Goal: Task Accomplishment & Management: Complete application form

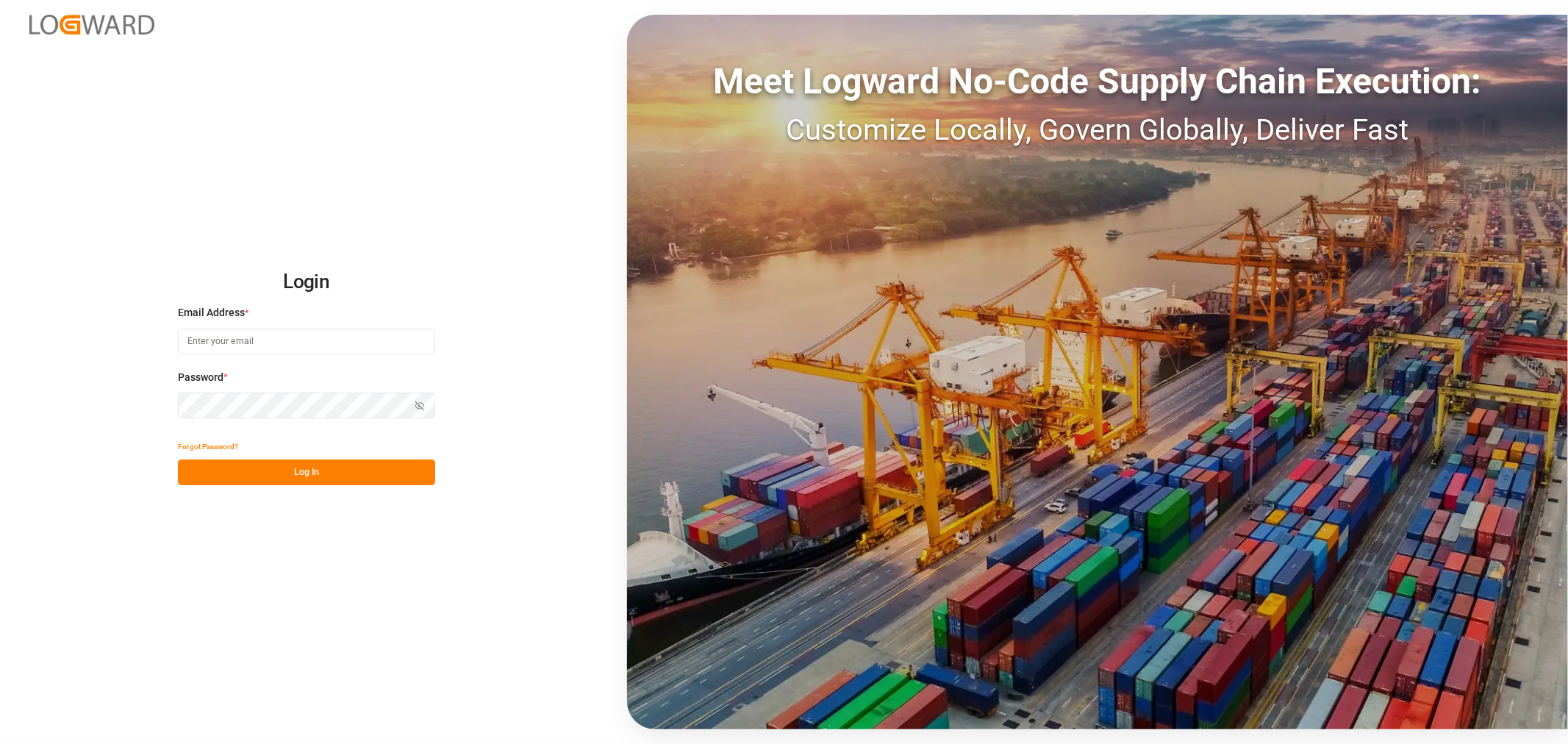
type input "[EMAIL_ADDRESS][DOMAIN_NAME]"
click at [270, 483] on button "Log In" at bounding box center [306, 472] width 258 height 26
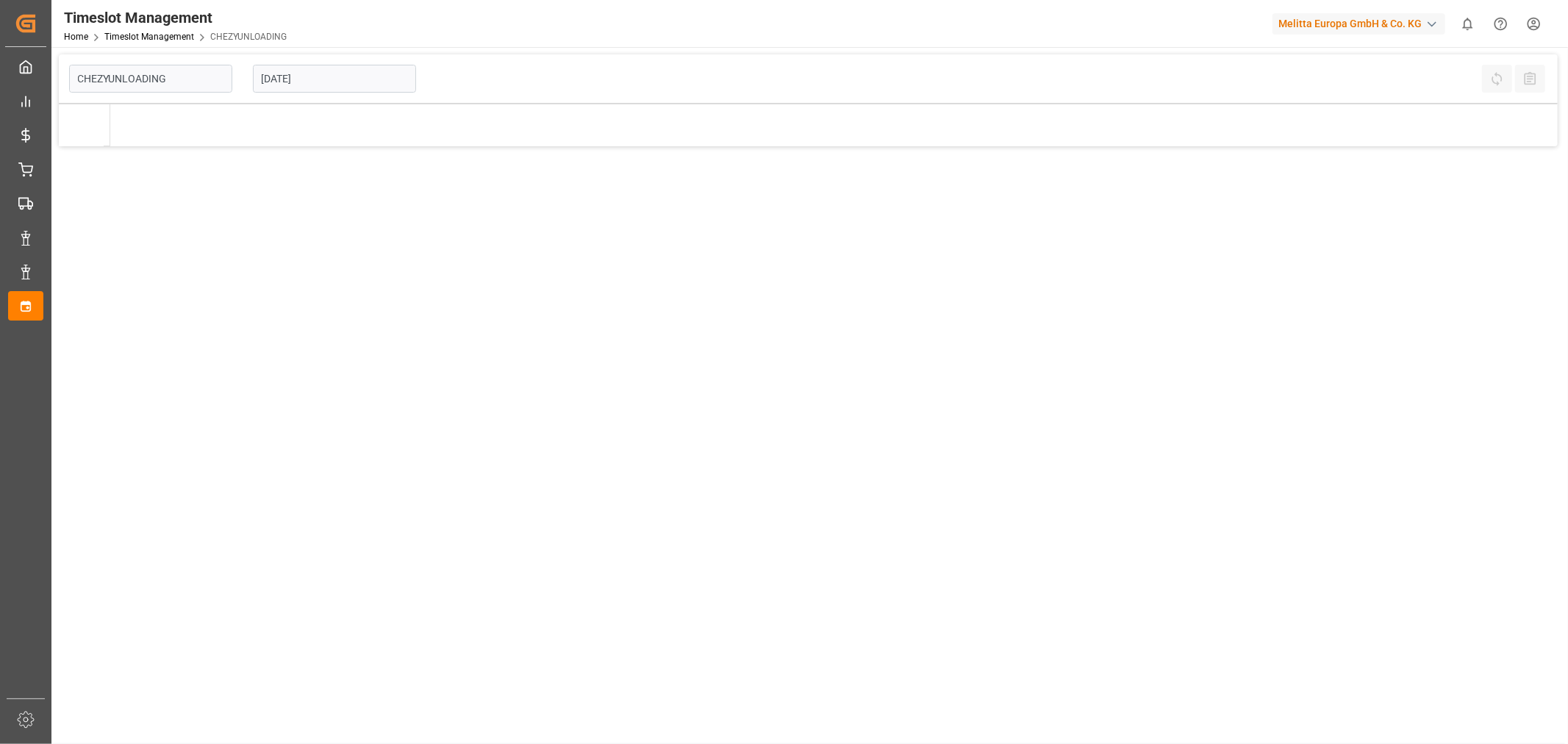
type input "Chezy Unloading"
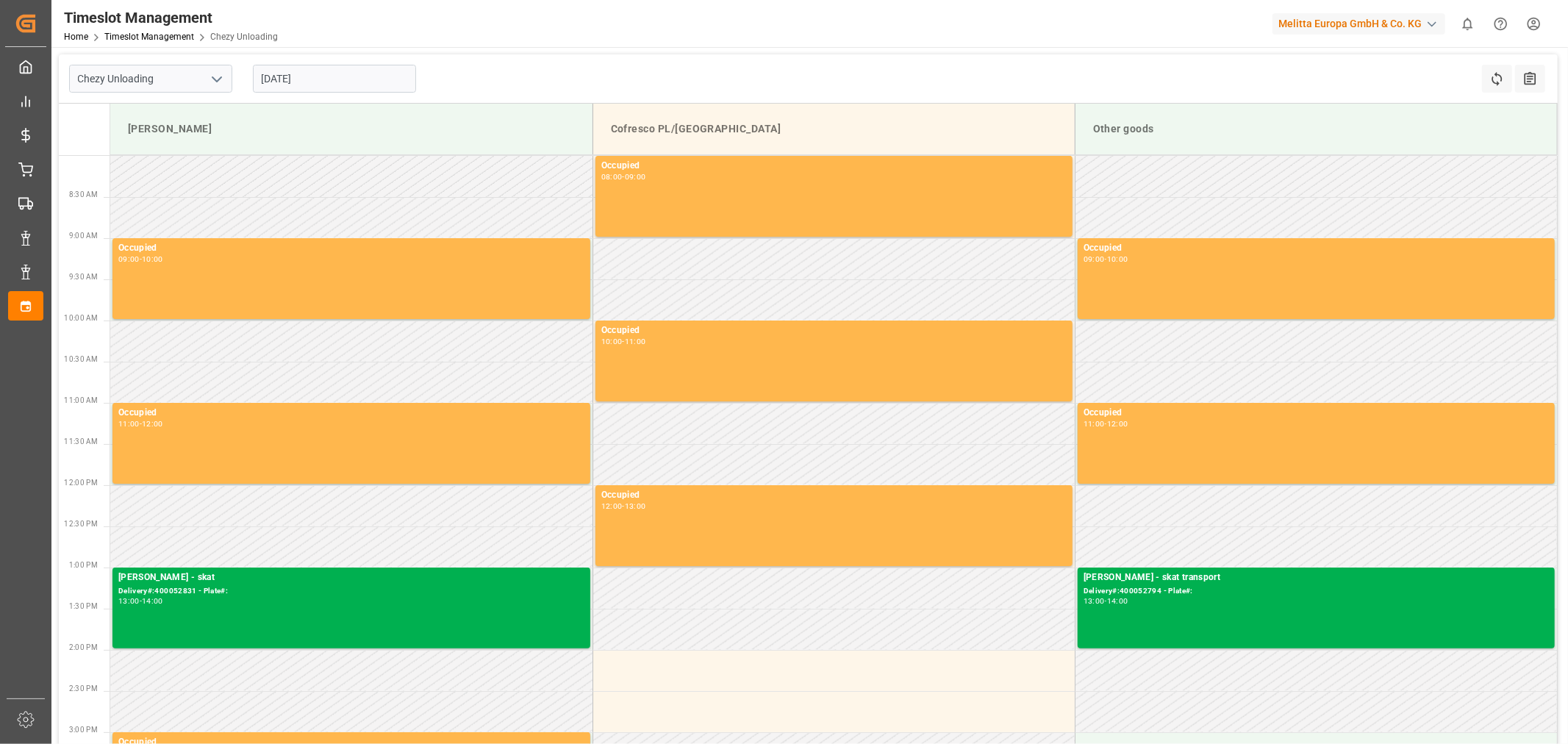
click at [313, 79] on input "[DATE]" at bounding box center [334, 79] width 163 height 28
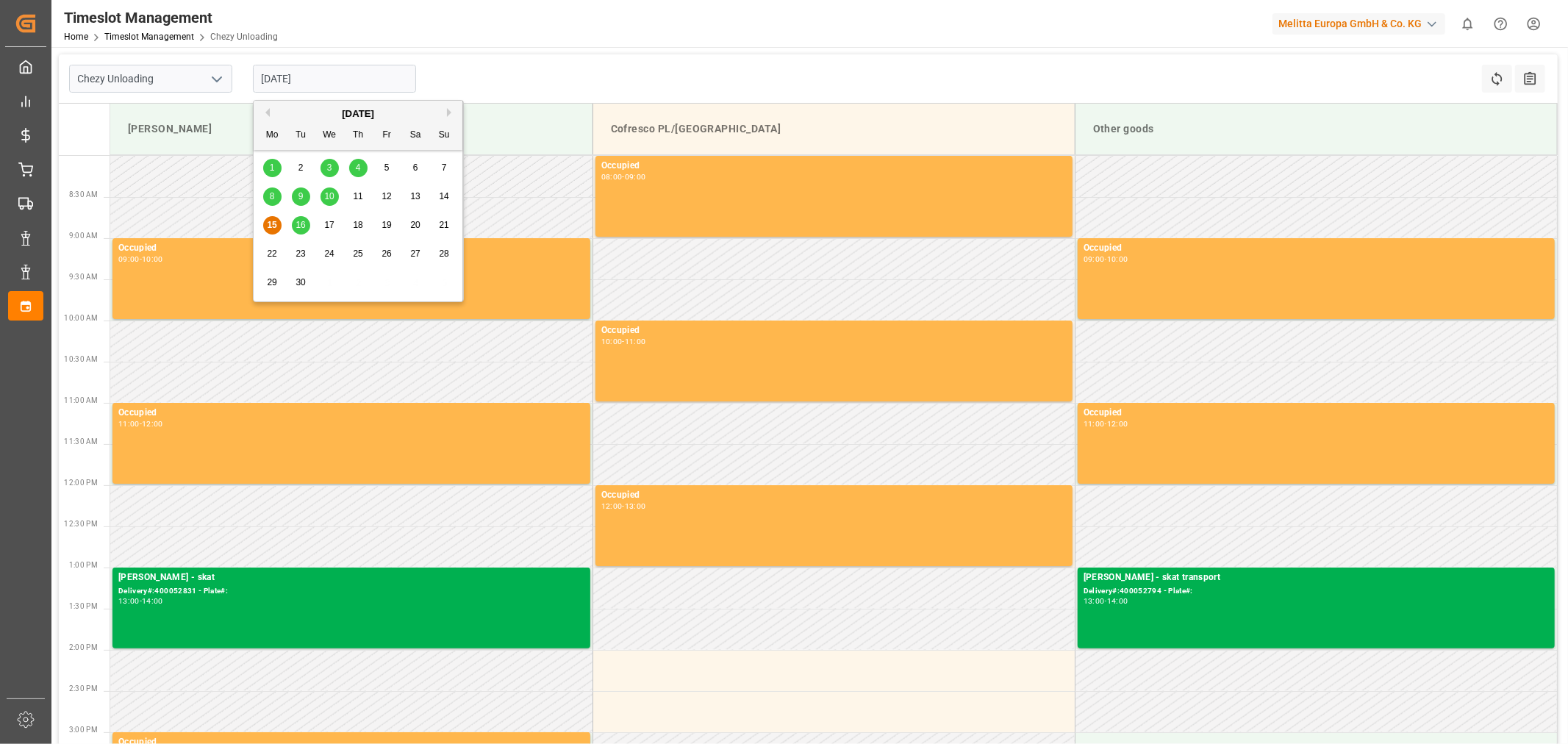
click at [299, 225] on span "16" at bounding box center [300, 225] width 10 height 10
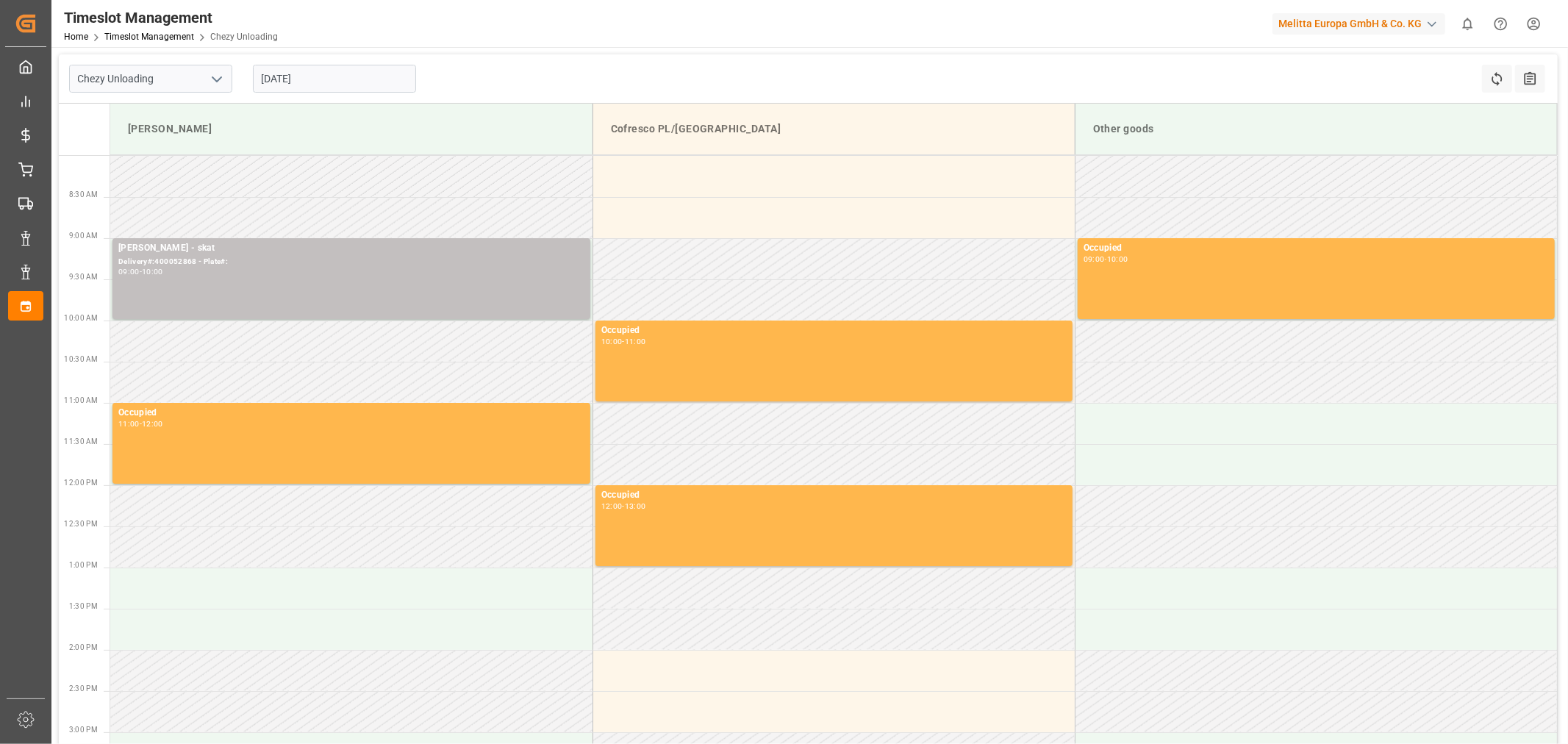
click at [1346, 69] on div "Chezy Unloading [DATE] Refresh Time Slots All Audits" at bounding box center [807, 80] width 1498 height 50
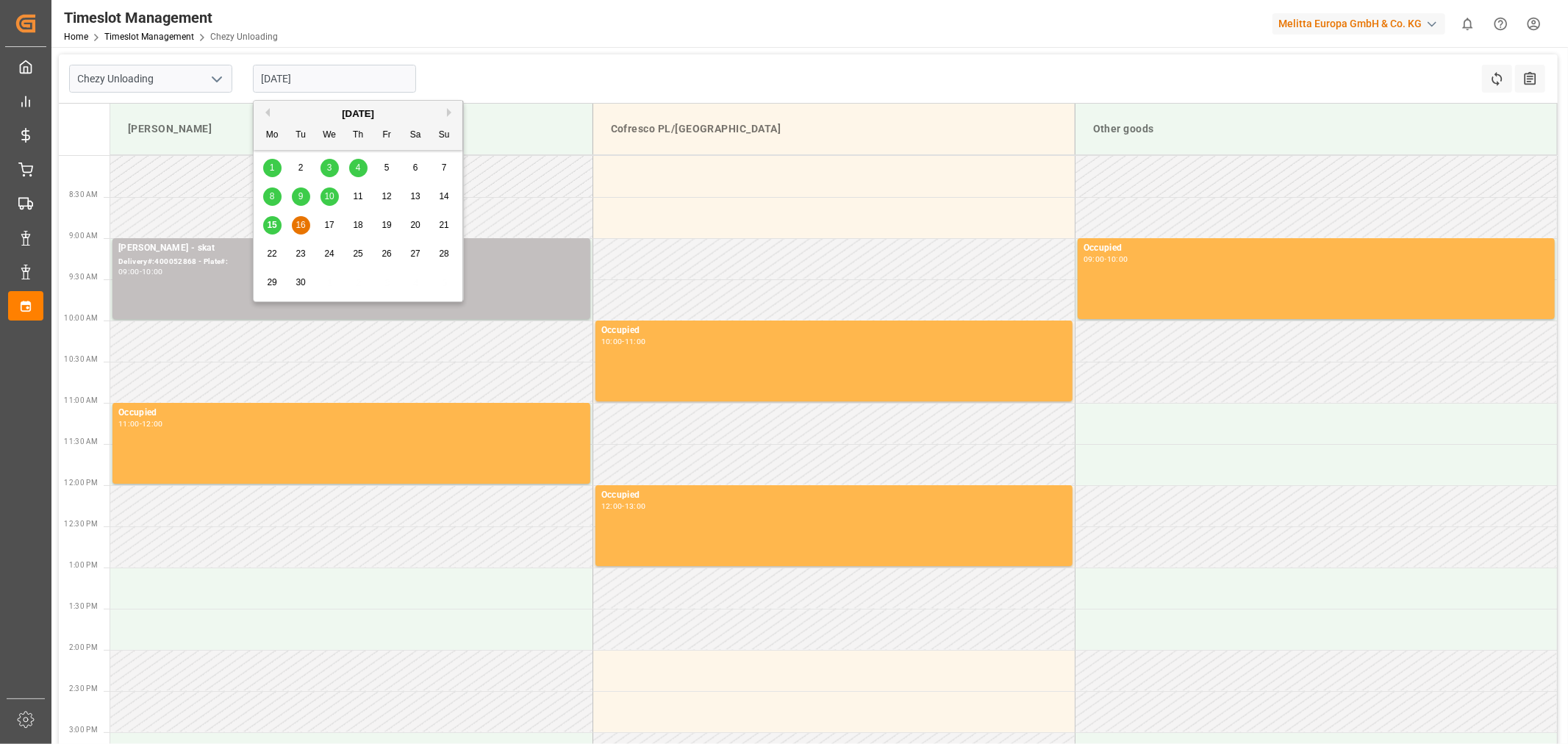
click at [303, 74] on input "[DATE]" at bounding box center [334, 79] width 163 height 28
click at [334, 219] on div "17" at bounding box center [329, 226] width 18 height 18
type input "[DATE]"
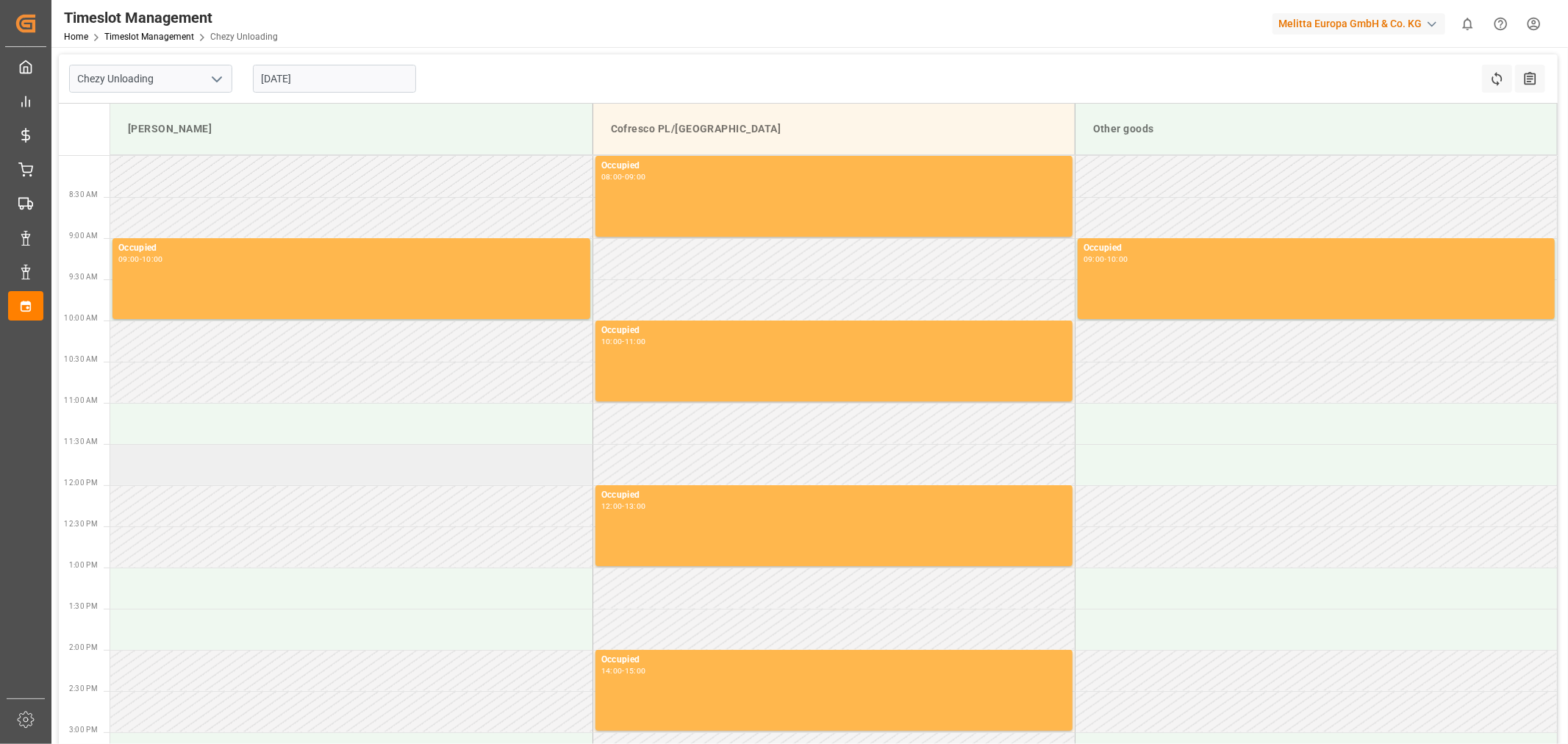
click at [309, 453] on td at bounding box center [351, 465] width 482 height 41
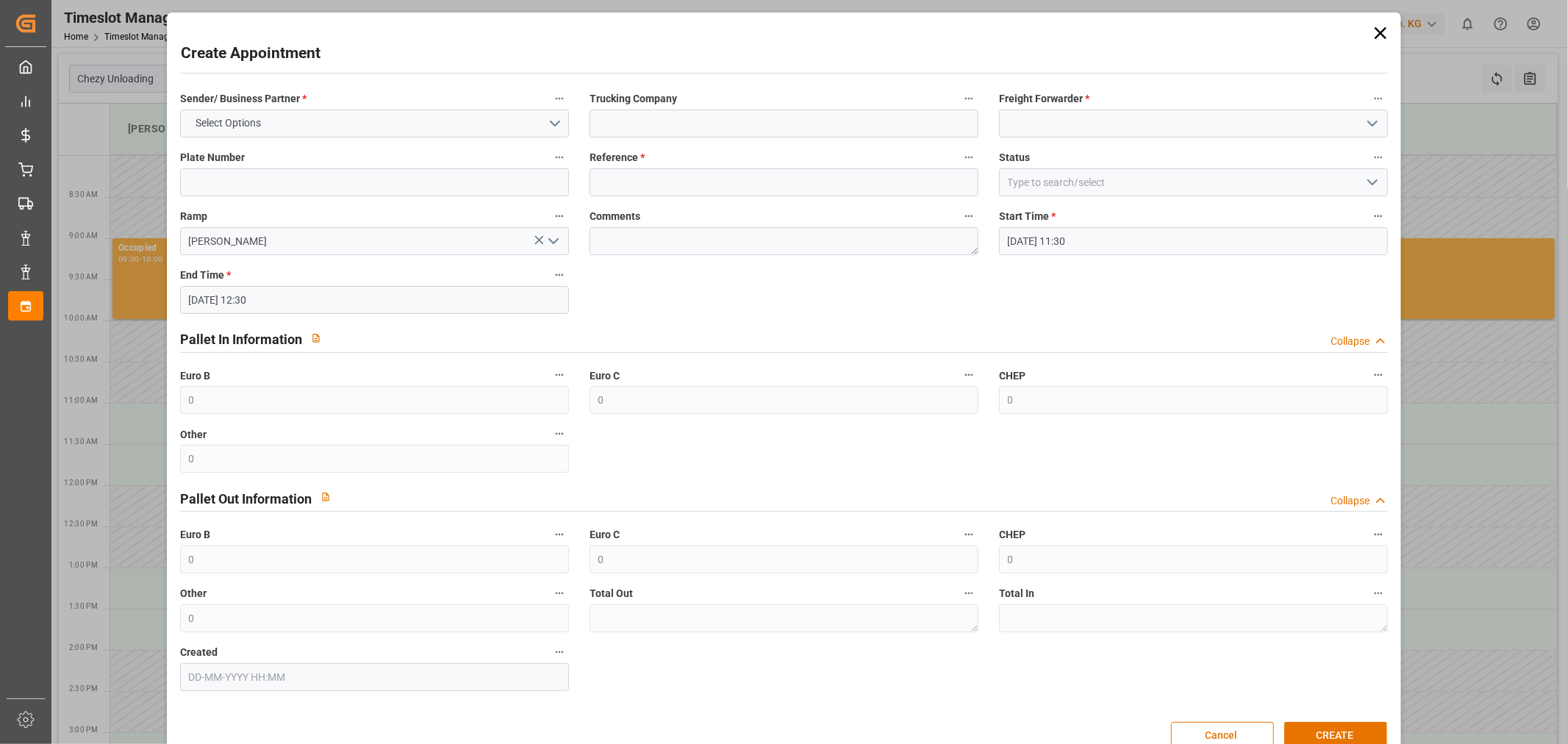
drag, startPoint x: 1383, startPoint y: 33, endPoint x: 1276, endPoint y: 67, distance: 112.3
click at [1379, 35] on icon at bounding box center [1380, 33] width 21 height 21
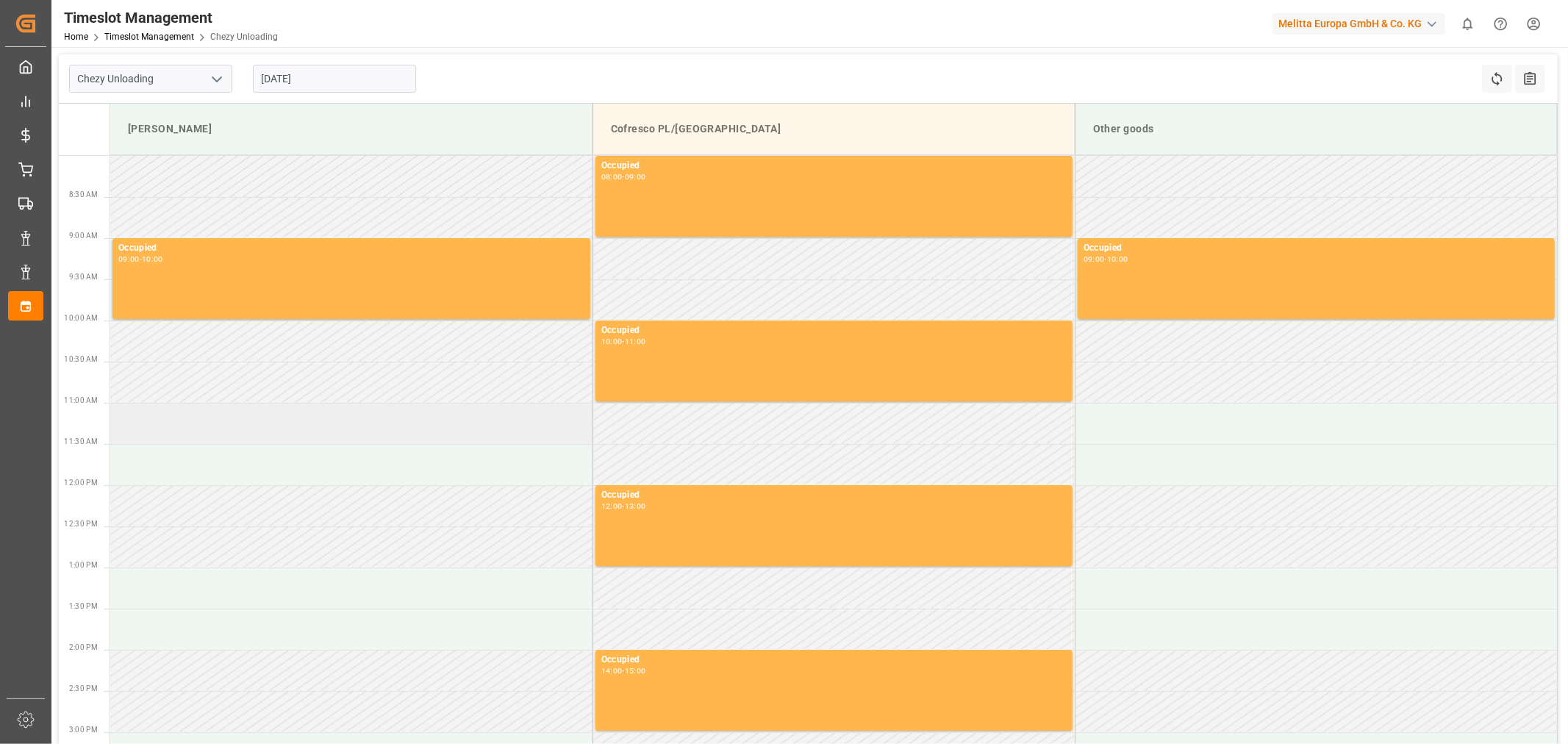
drag, startPoint x: 303, startPoint y: 401, endPoint x: 297, endPoint y: 419, distance: 19.0
click at [300, 402] on tbody "Occupied 08:00 - 09:00 Occupied 09:00 - 10:00 Occupied 09:00 - 10:00 Occupied 1…" at bounding box center [833, 544] width 1447 height 777
click at [296, 421] on td at bounding box center [351, 423] width 482 height 41
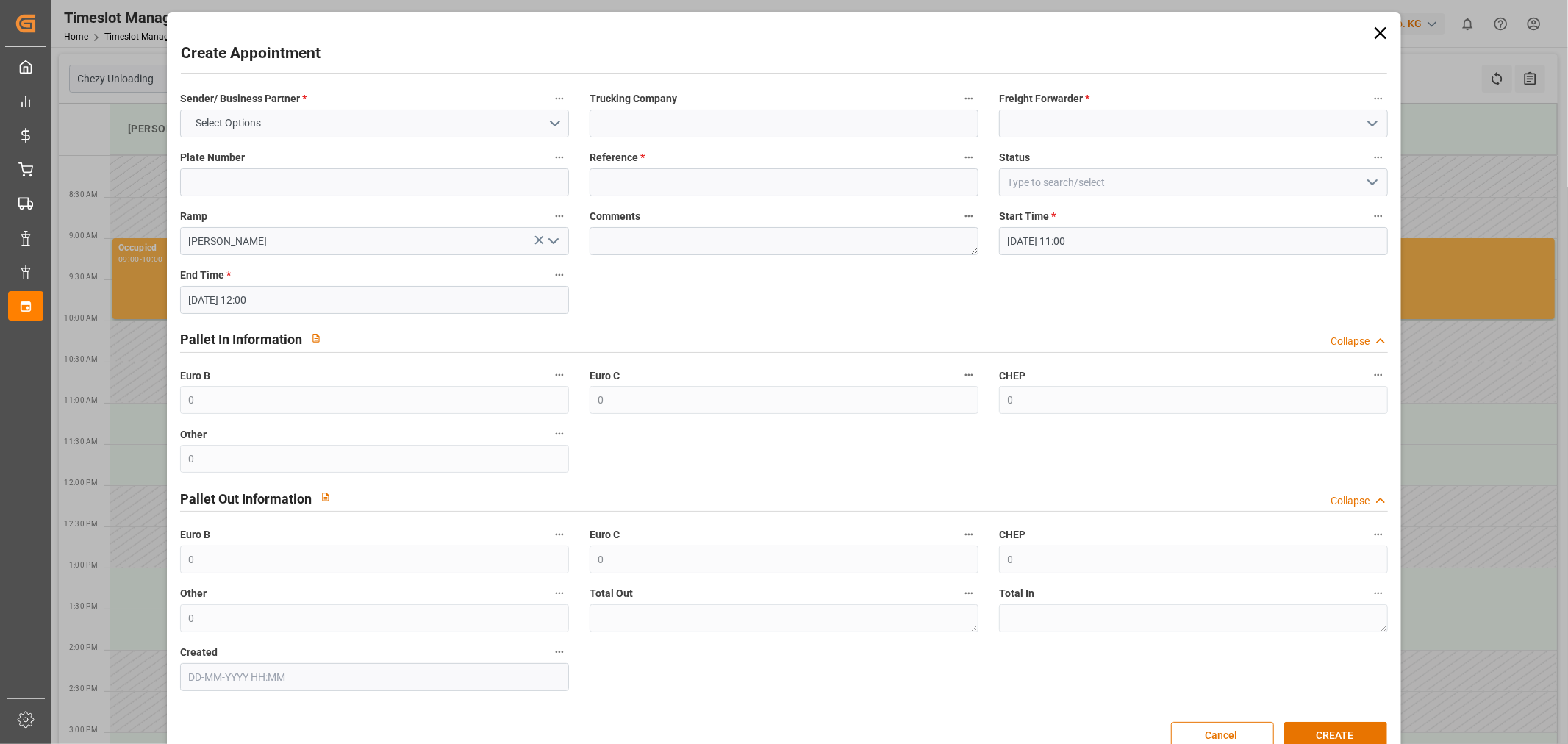
click at [446, 139] on div "Sender/ Business Partner * Select Options" at bounding box center [375, 112] width 410 height 59
click at [445, 125] on button "Select Options" at bounding box center [374, 123] width 389 height 28
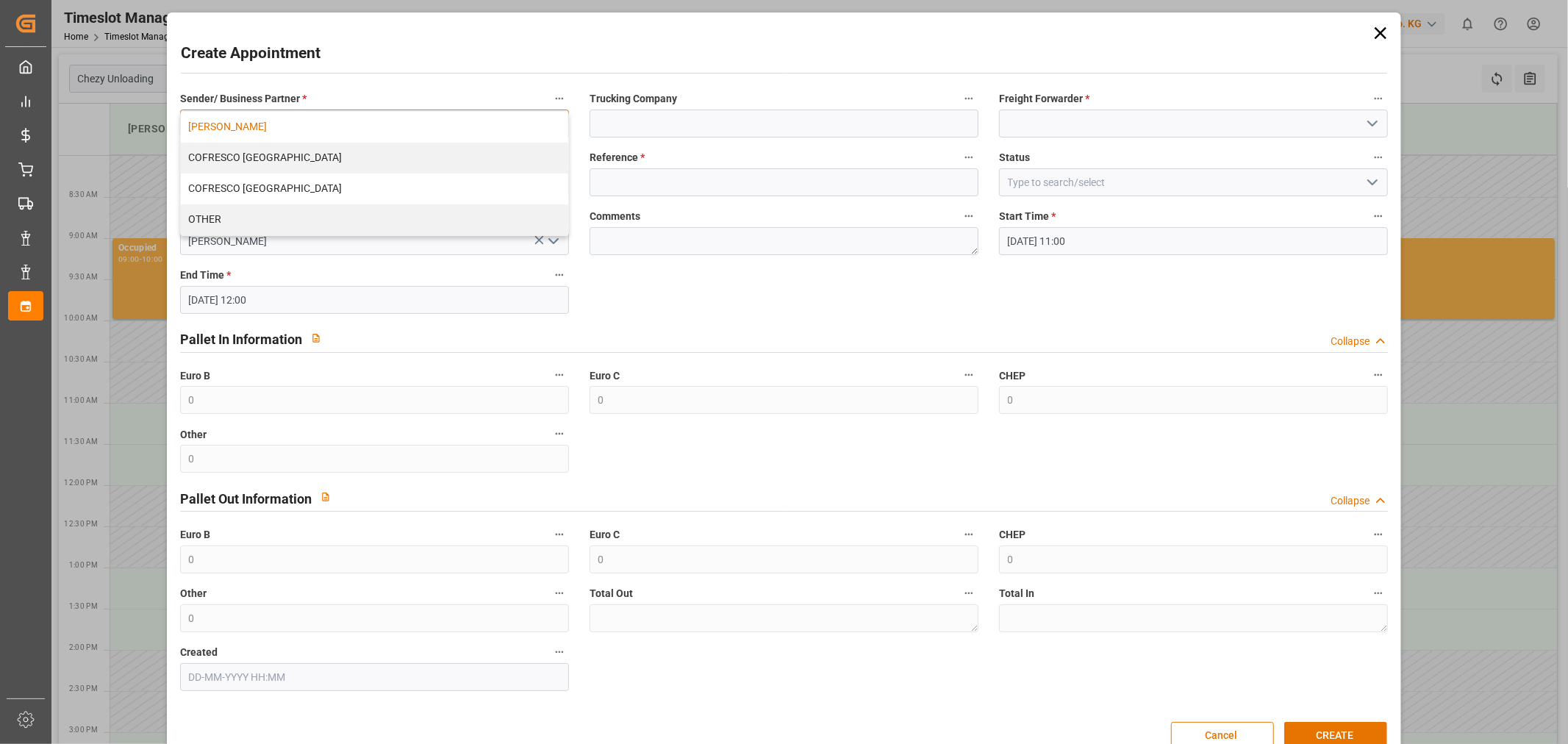
click at [349, 133] on div "[PERSON_NAME]" at bounding box center [375, 126] width 388 height 31
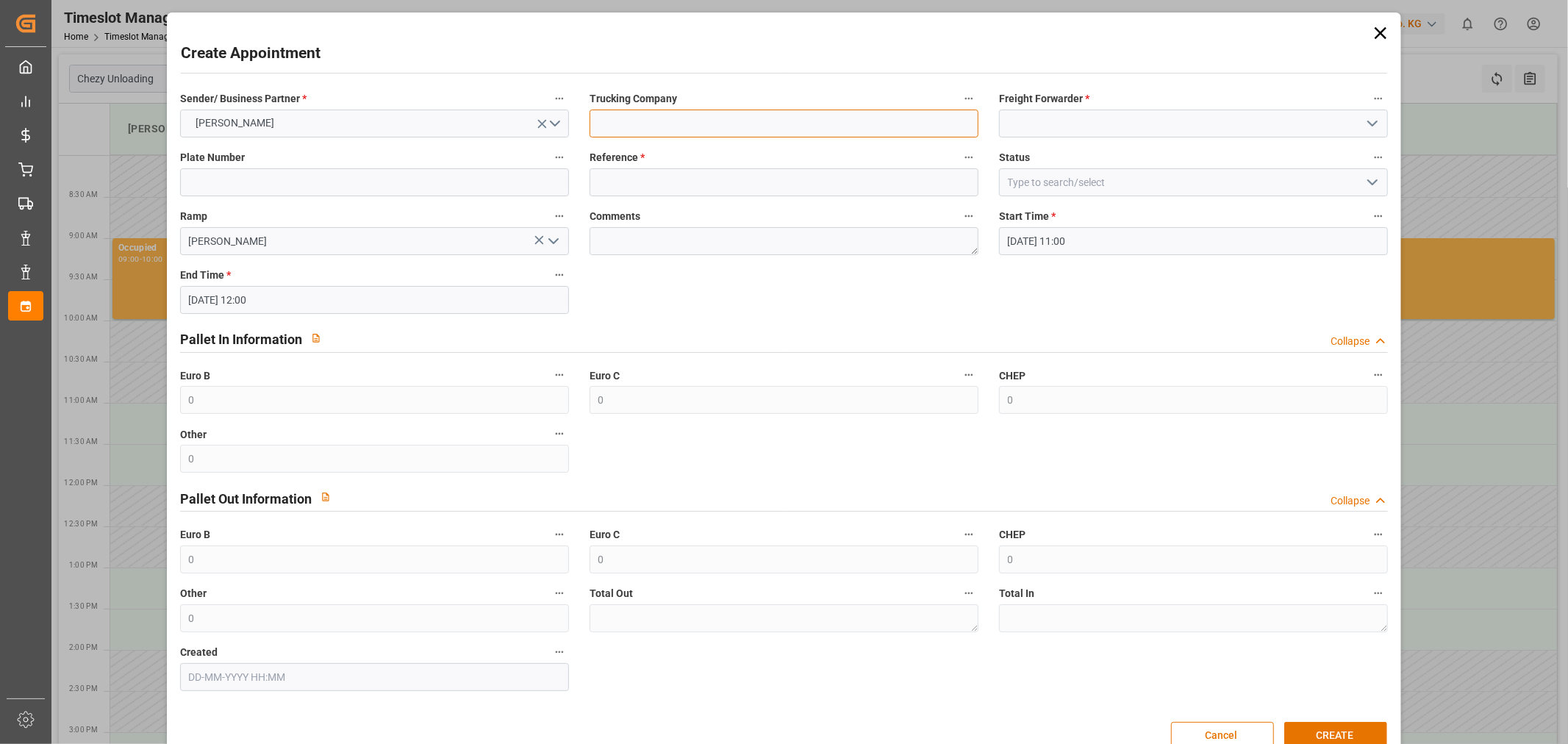
click at [685, 120] on input at bounding box center [784, 123] width 389 height 28
type input "skat"
click at [1090, 116] on input at bounding box center [1193, 123] width 389 height 28
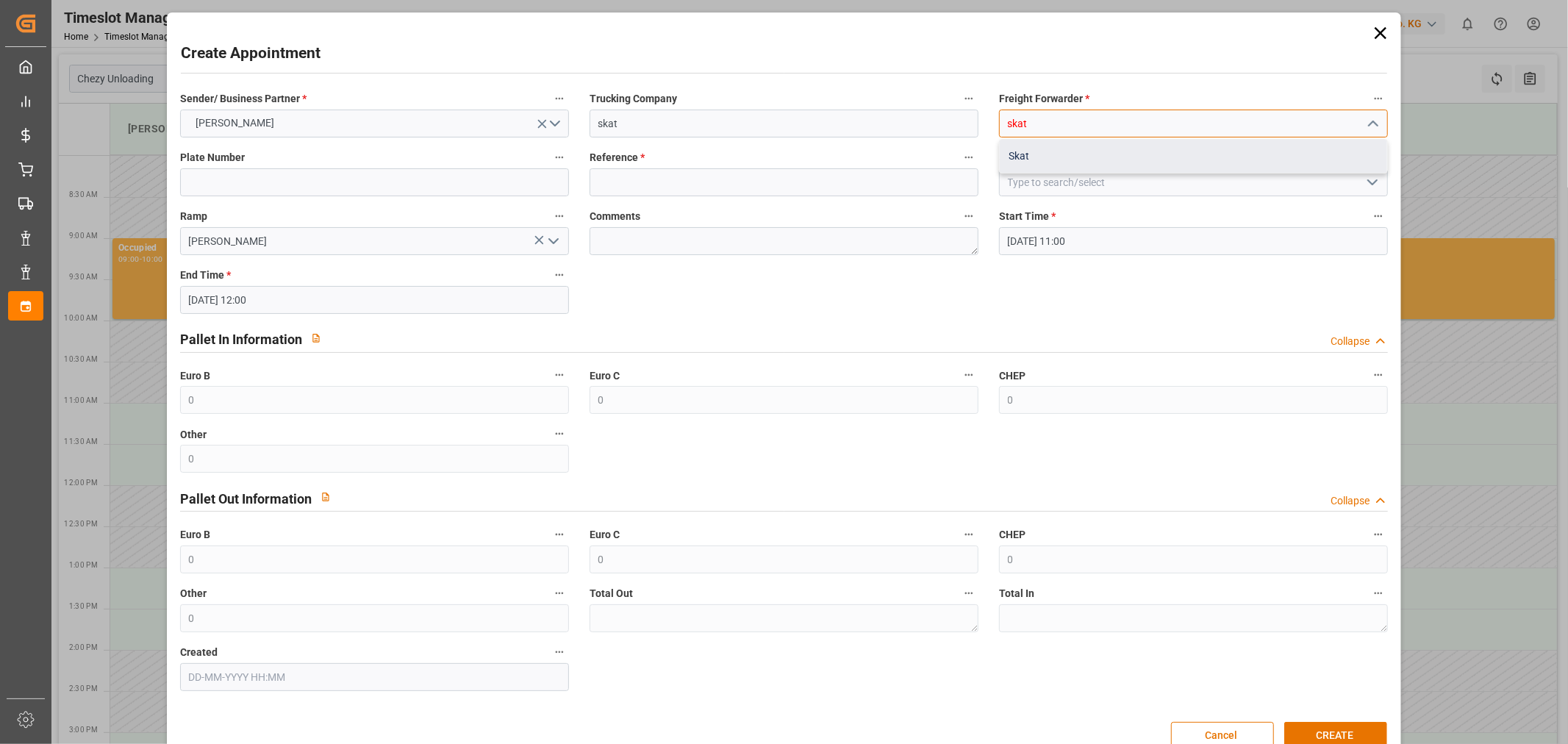
click at [1083, 151] on div "Skat" at bounding box center [1193, 155] width 388 height 33
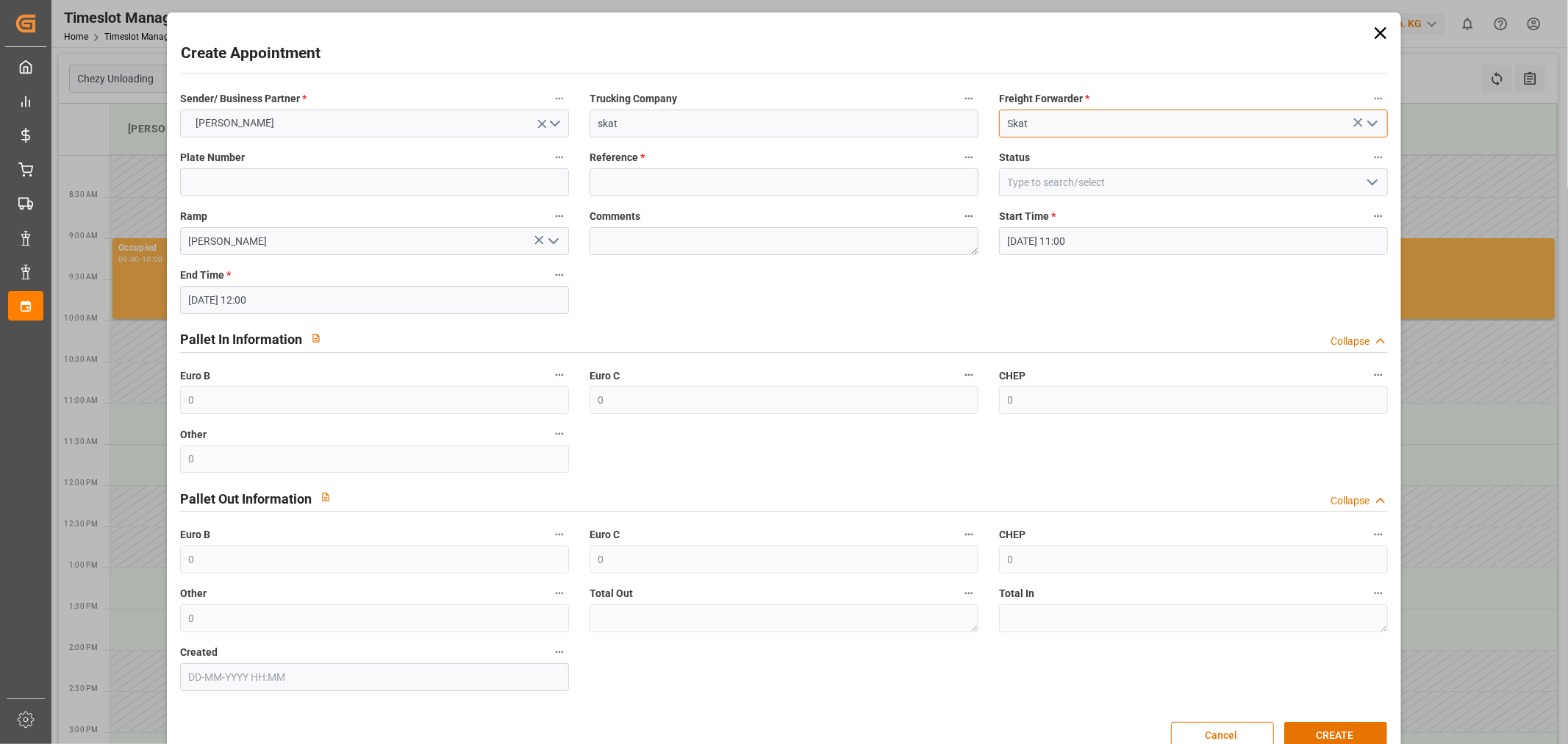
type input "Skat"
click at [795, 158] on label "Reference *" at bounding box center [784, 158] width 389 height 21
click at [959, 158] on button "Reference *" at bounding box center [968, 157] width 19 height 19
click at [789, 172] on div at bounding box center [784, 372] width 1568 height 744
drag, startPoint x: 778, startPoint y: 177, endPoint x: 746, endPoint y: 185, distance: 33.0
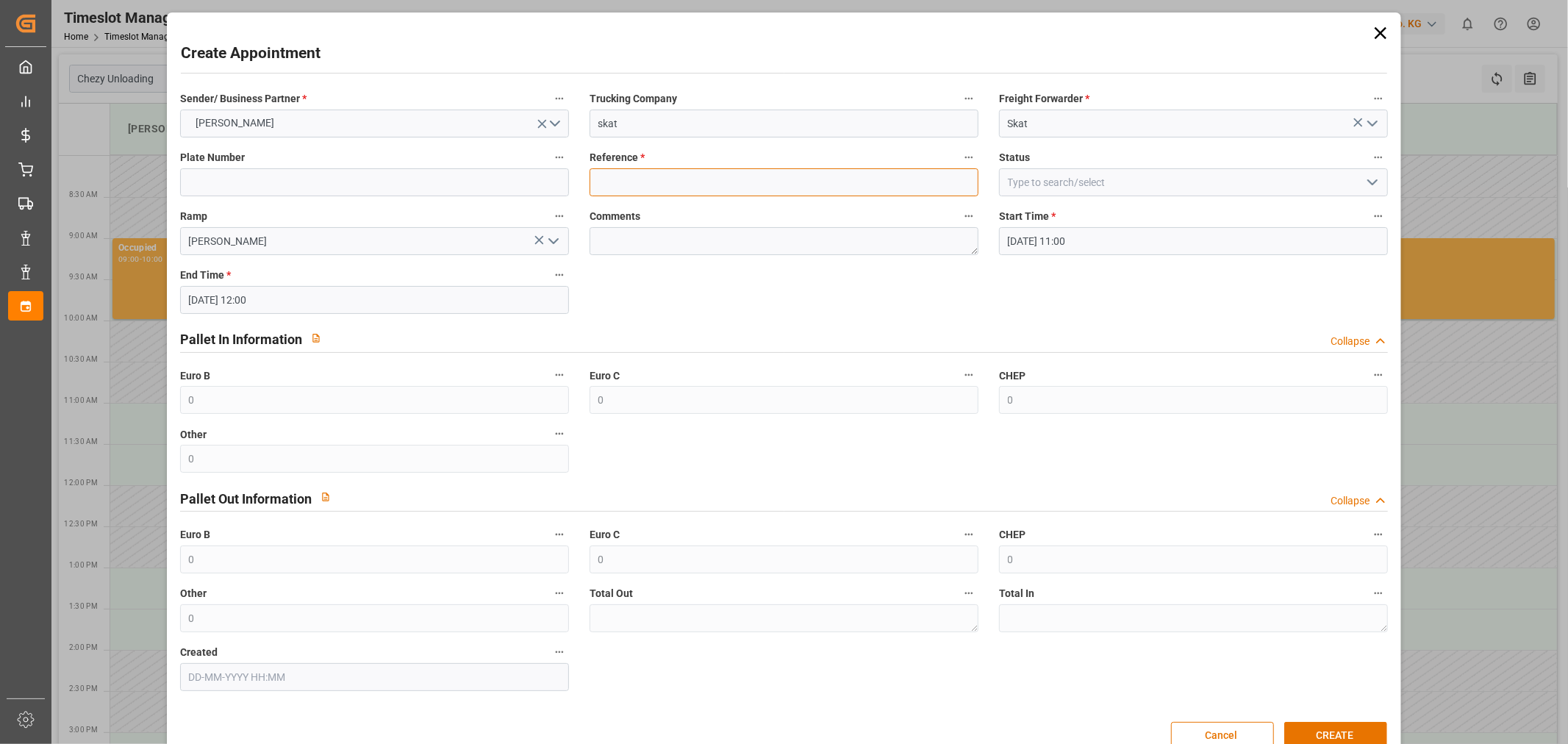
click at [778, 177] on input at bounding box center [784, 182] width 389 height 28
paste input "400052868"
type input "400052868"
click at [433, 232] on input "[PERSON_NAME]" at bounding box center [374, 241] width 389 height 28
click at [428, 190] on input at bounding box center [374, 182] width 389 height 28
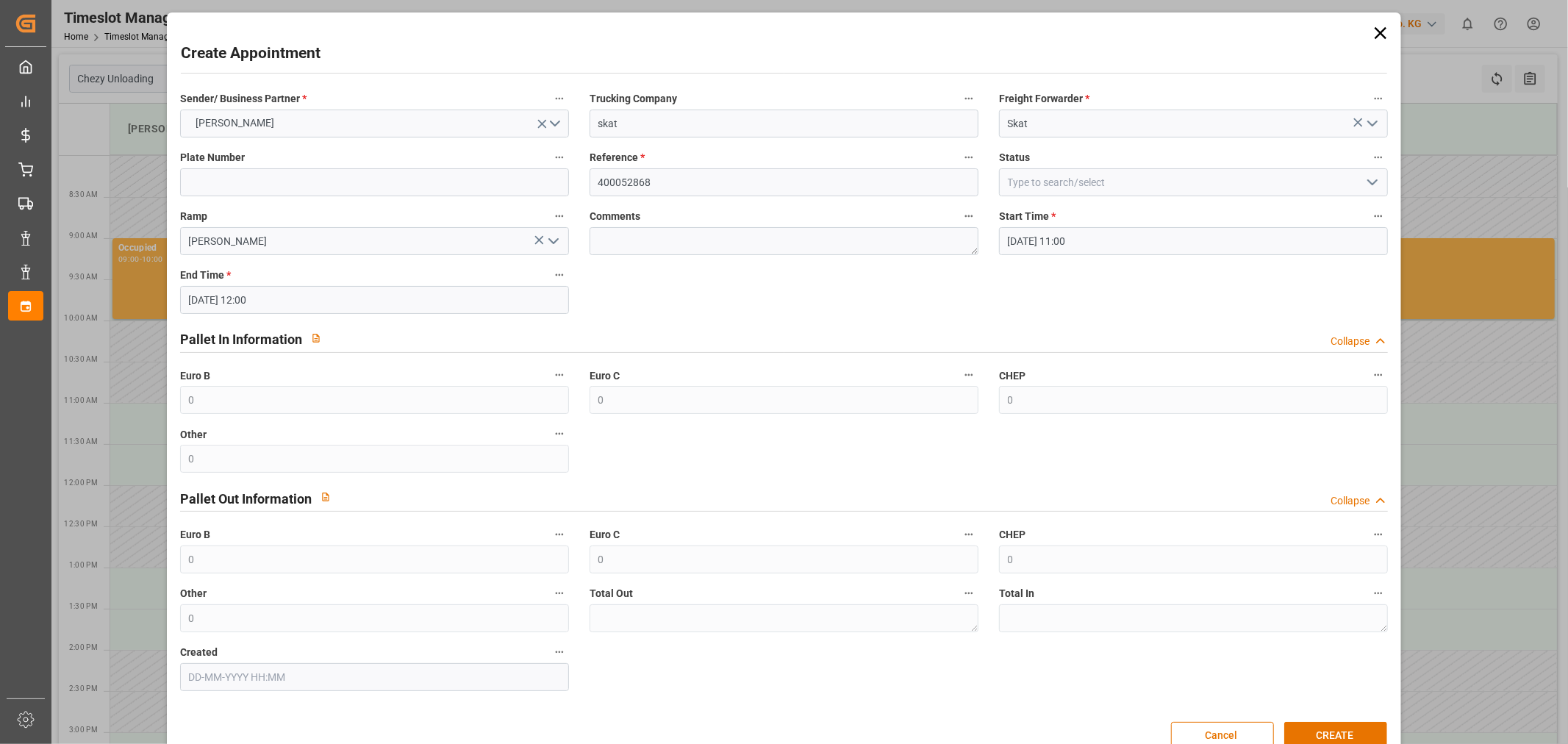
click at [667, 486] on div "Pallet Out Information Collapse" at bounding box center [784, 497] width 1208 height 28
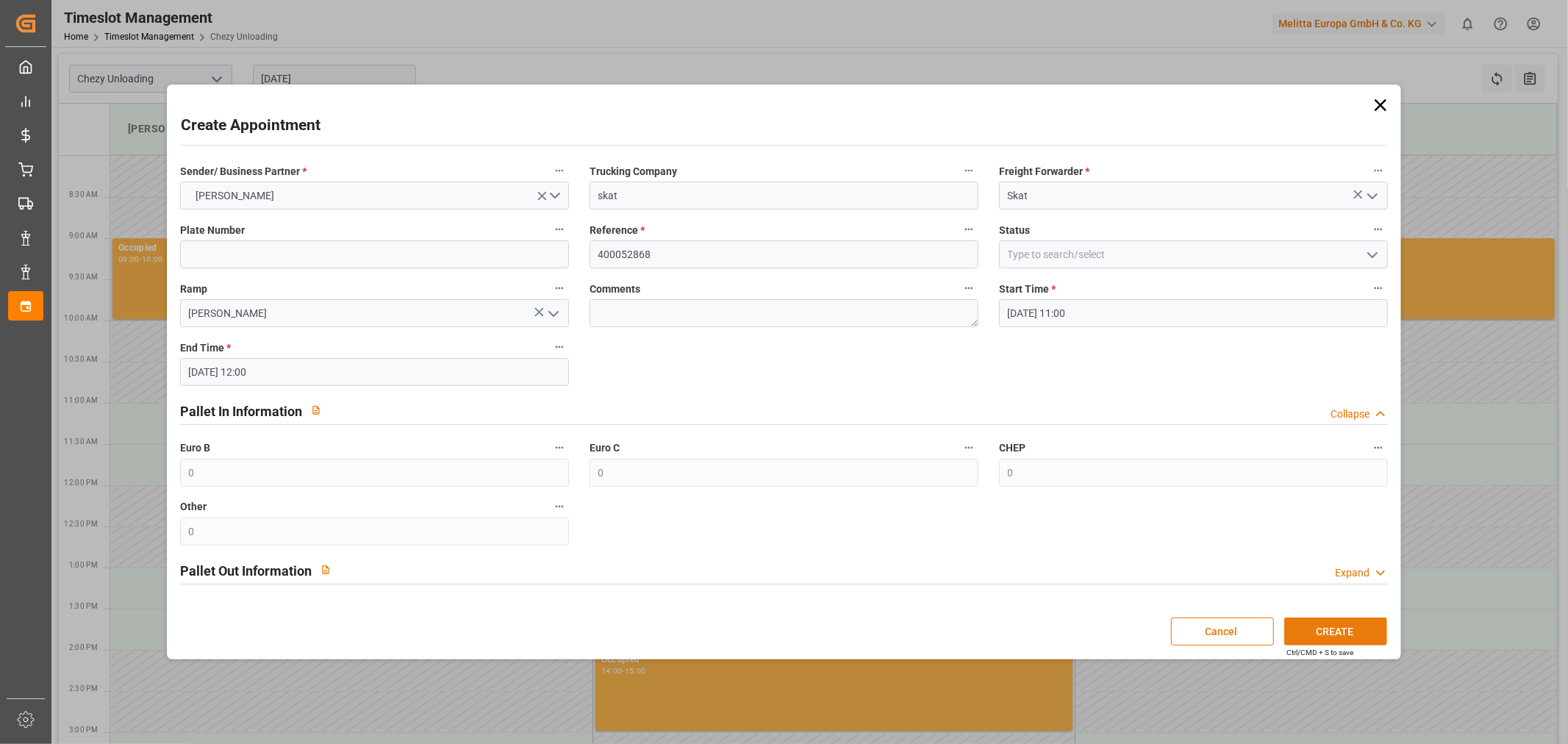
click at [1348, 631] on button "CREATE" at bounding box center [1336, 632] width 103 height 28
